Goal: Entertainment & Leisure: Consume media (video, audio)

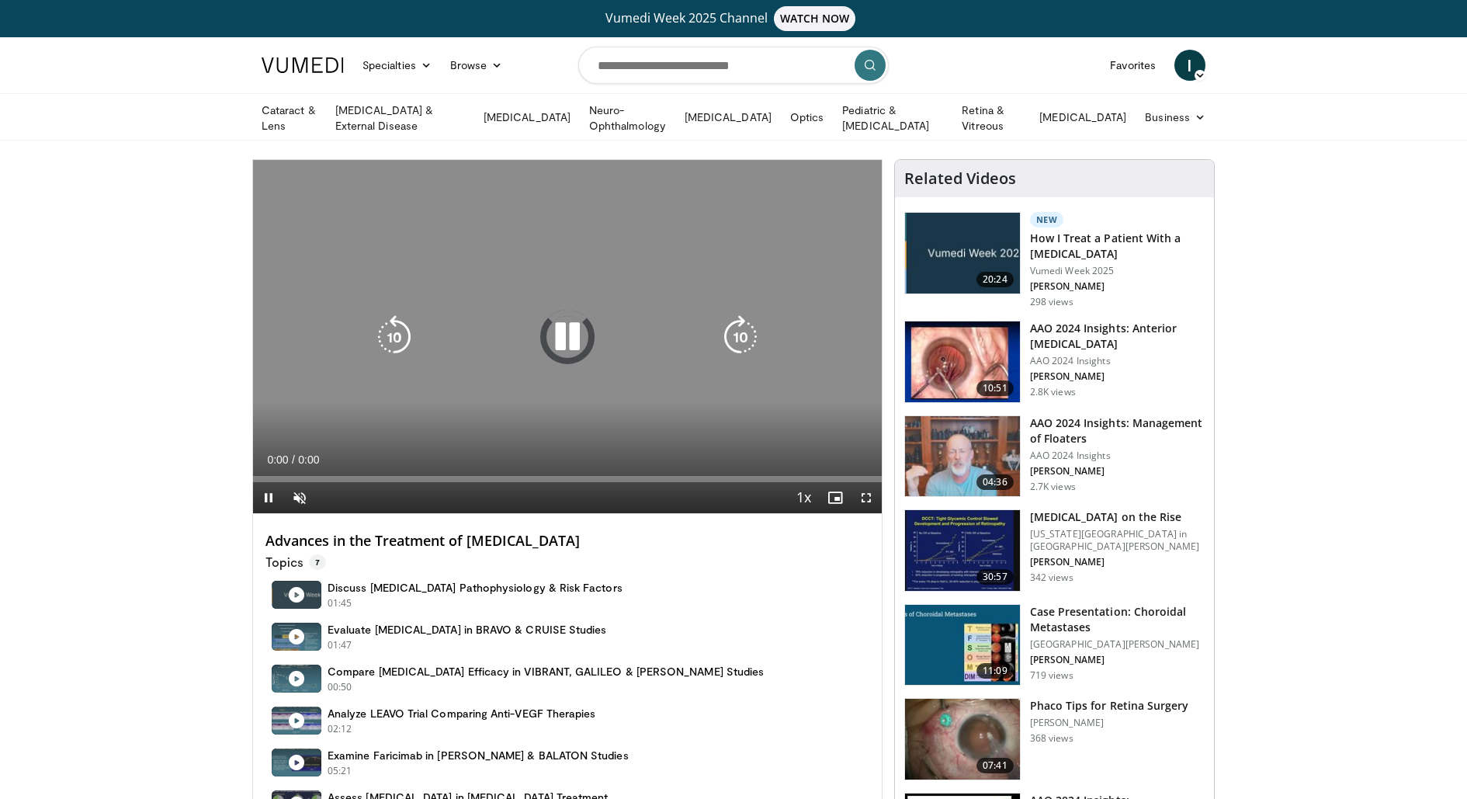
click at [551, 325] on icon "Video Player" at bounding box center [567, 336] width 43 height 43
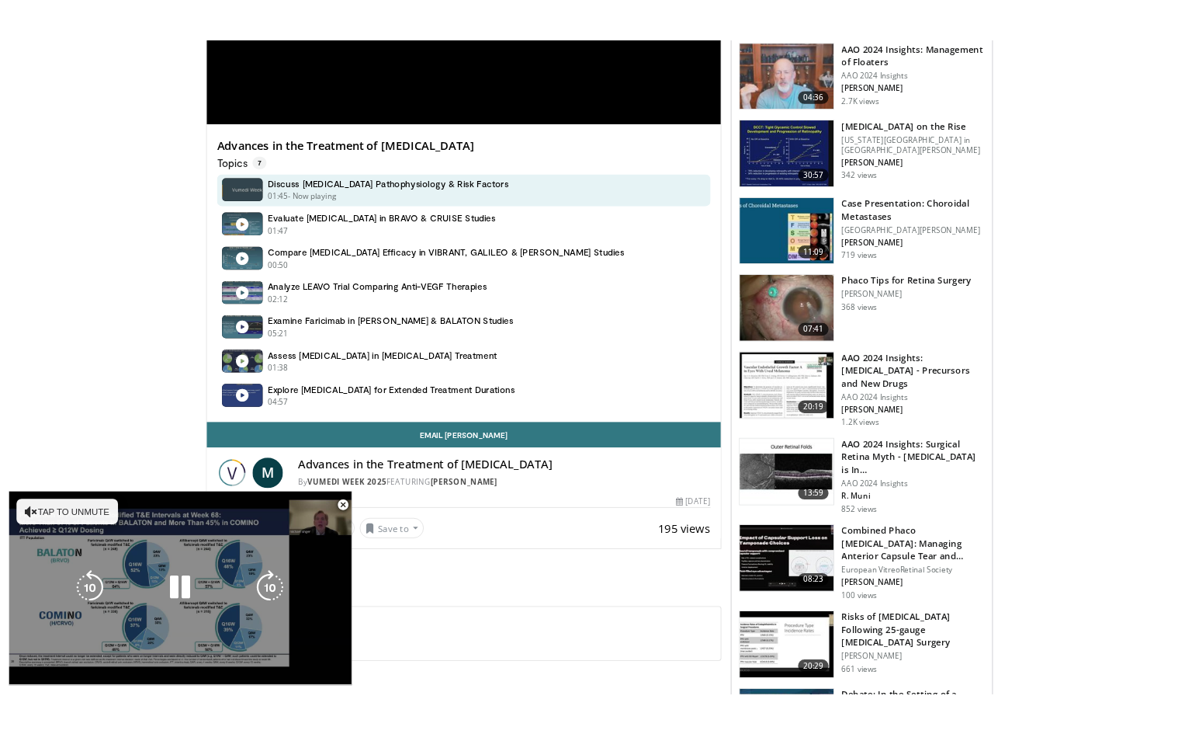
scroll to position [423, 0]
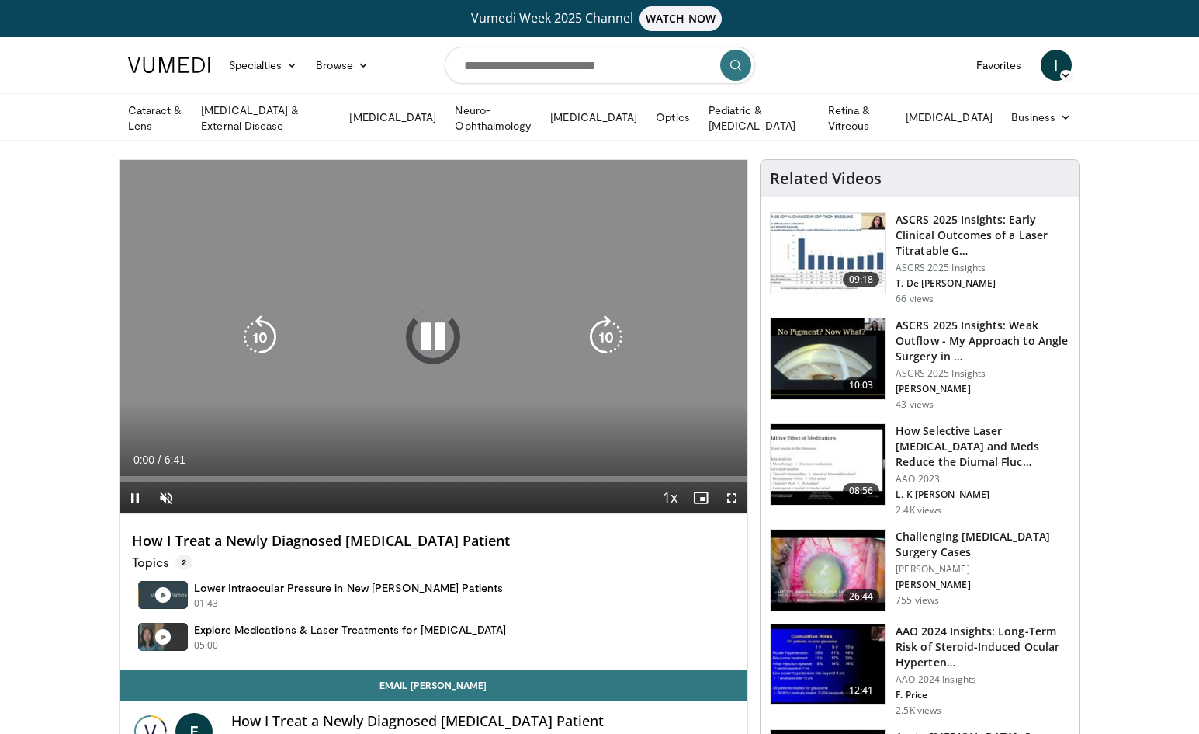
click at [432, 339] on icon "Video Player" at bounding box center [432, 336] width 43 height 43
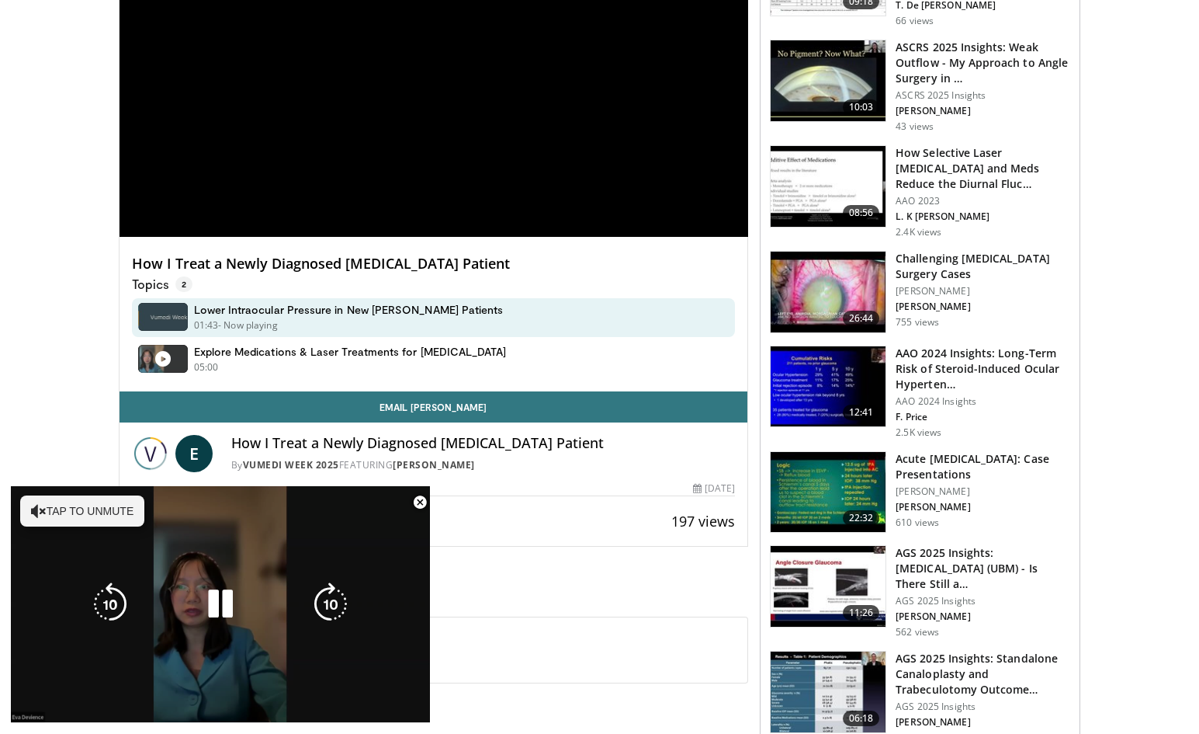
scroll to position [292, 0]
